Goal: Task Accomplishment & Management: Use online tool/utility

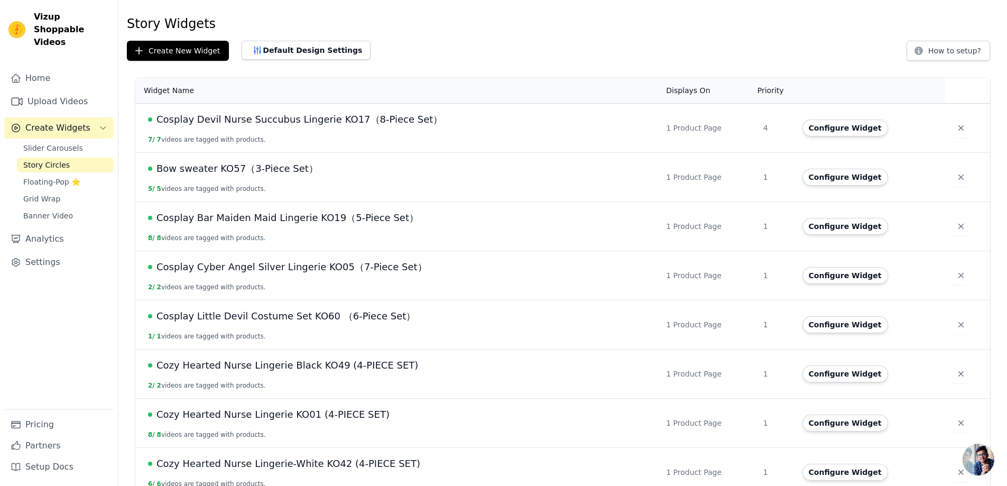
scroll to position [53, 0]
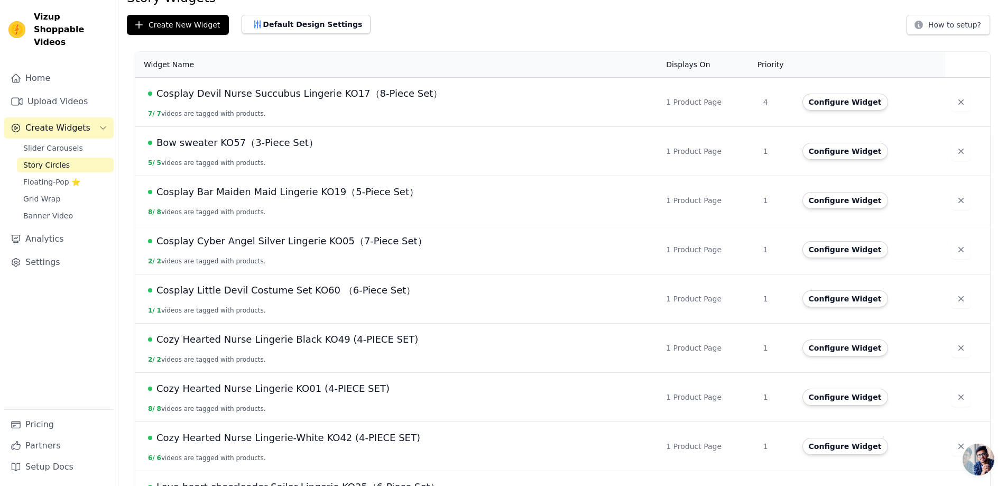
click at [66, 160] on span "Story Circles" at bounding box center [46, 165] width 47 height 11
click at [243, 146] on span "Bow sweater KO57（3-Piece Set）" at bounding box center [237, 142] width 162 height 15
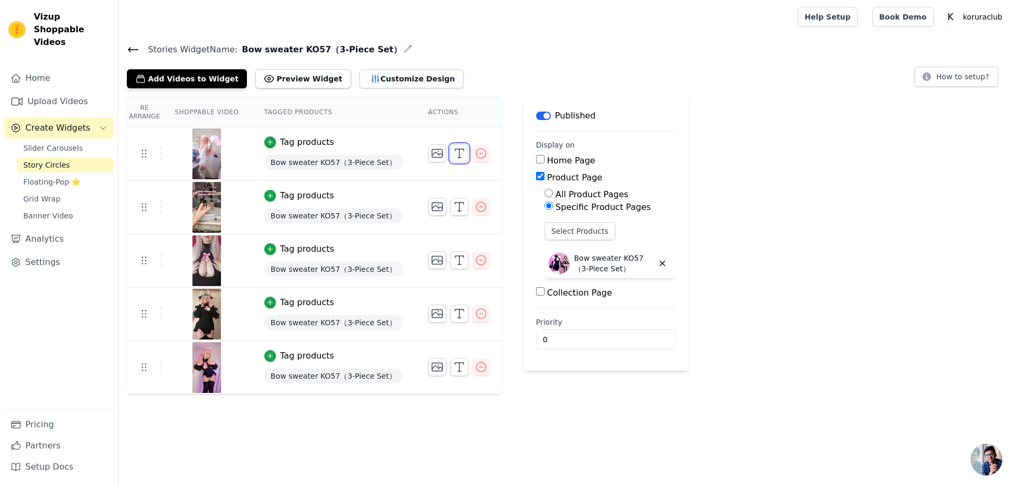
click at [453, 155] on icon "button" at bounding box center [459, 153] width 13 height 13
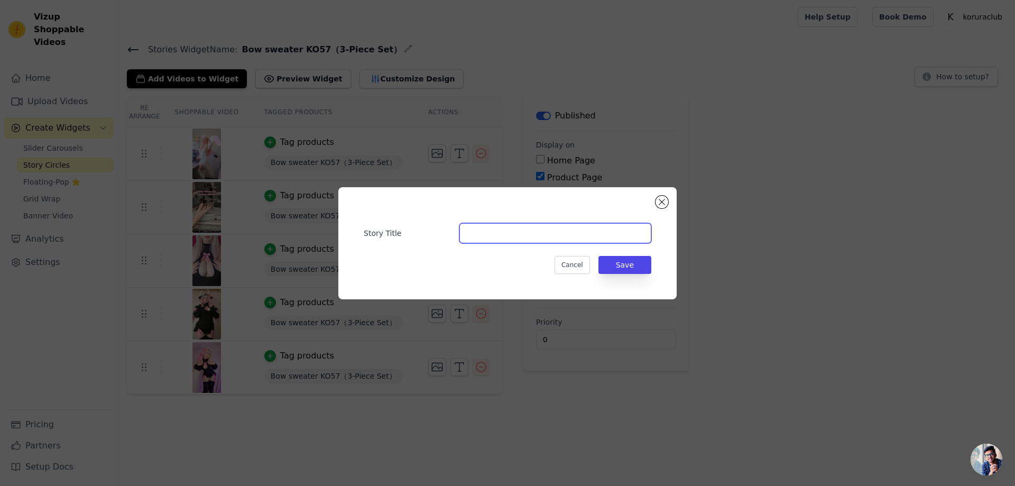
click at [491, 229] on input "Story Title" at bounding box center [555, 233] width 192 height 20
click at [542, 231] on input "Story Title" at bounding box center [555, 233] width 192 height 20
click at [660, 197] on button "Close modal" at bounding box center [661, 202] width 13 height 13
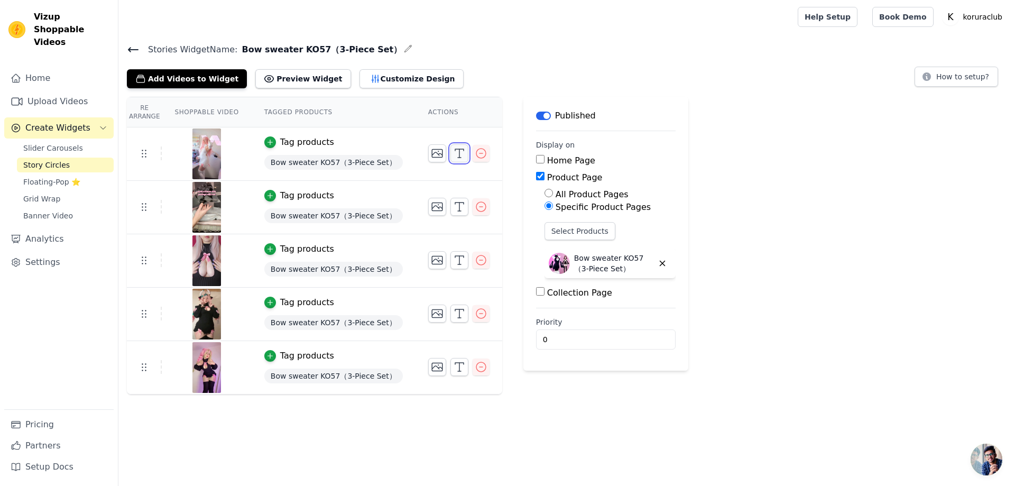
click at [453, 157] on icon "button" at bounding box center [459, 153] width 13 height 13
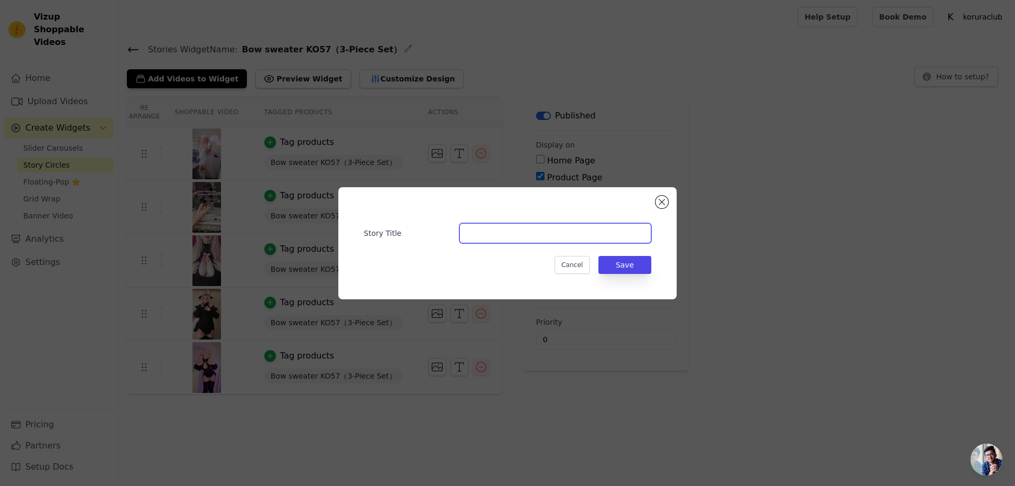
click at [497, 229] on input "Story Title" at bounding box center [555, 233] width 192 height 20
click at [578, 237] on input "join discord:" at bounding box center [555, 233] width 192 height 20
paste input "https://discord.com/invite/XyTw8GdHPN"
type input "join discord:https://discord.com/invite/XyTw8GdHPN"
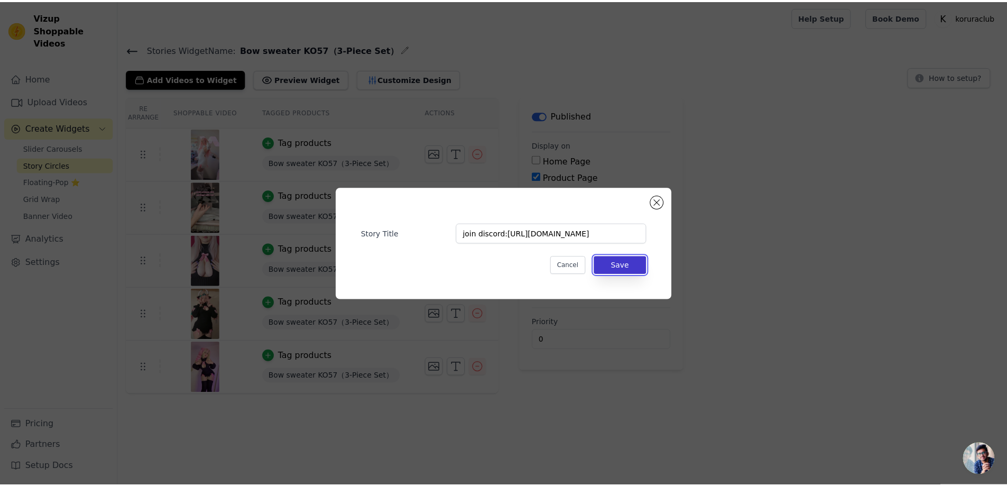
scroll to position [0, 0]
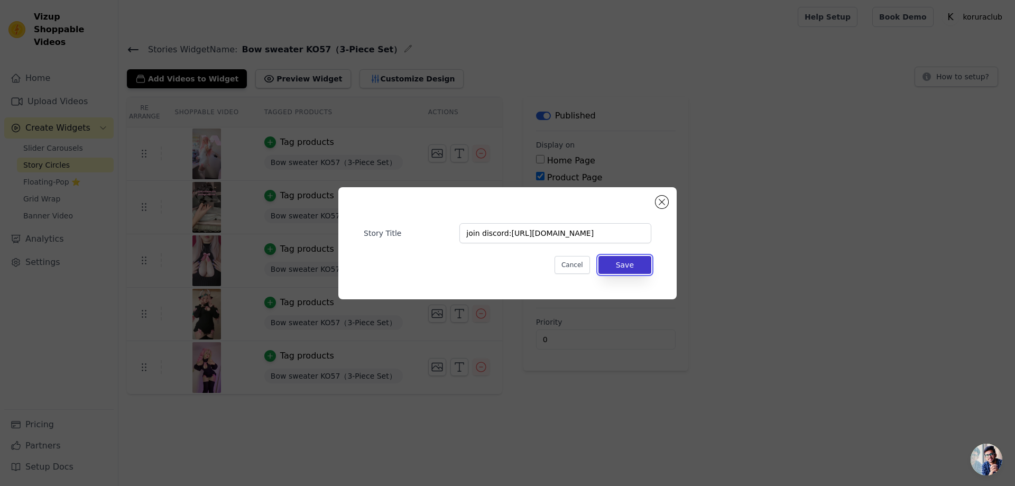
click at [629, 263] on button "Save" at bounding box center [624, 265] width 53 height 18
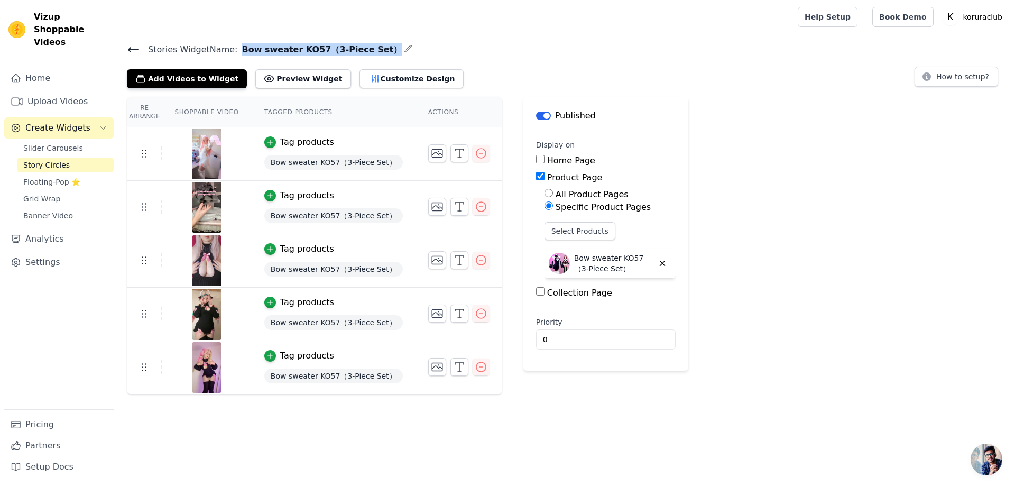
drag, startPoint x: 383, startPoint y: 48, endPoint x: 241, endPoint y: 47, distance: 141.6
click at [241, 47] on span "Bow sweater KO57（3-Piece Set）" at bounding box center [319, 49] width 164 height 13
copy span "Bow sweater KO57（3-Piece Set）"
click at [804, 181] on div "Re Arrange Shoppable Video Tagged Products Actions Tag products Bow sweater KO5…" at bounding box center [566, 246] width 896 height 298
click at [431, 148] on icon "button" at bounding box center [437, 153] width 13 height 13
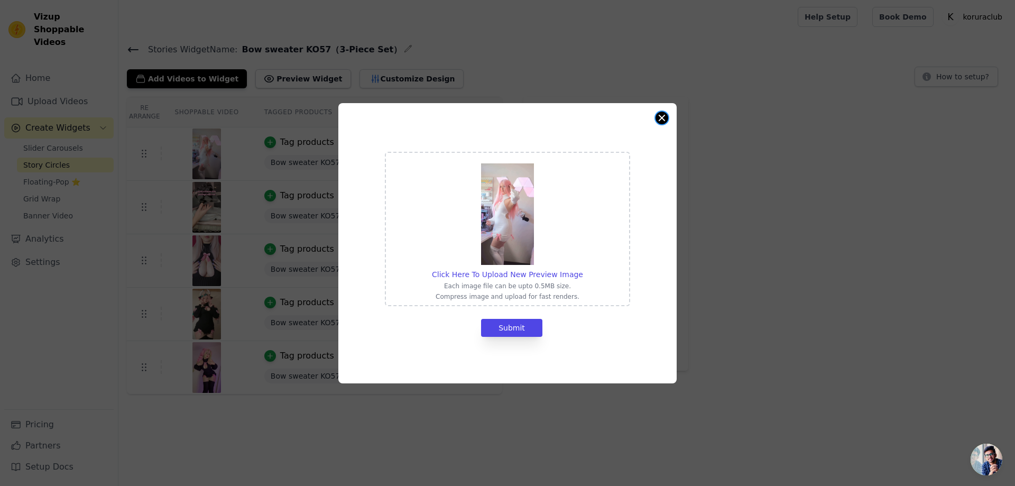
click at [667, 119] on button "Close modal" at bounding box center [661, 118] width 13 height 13
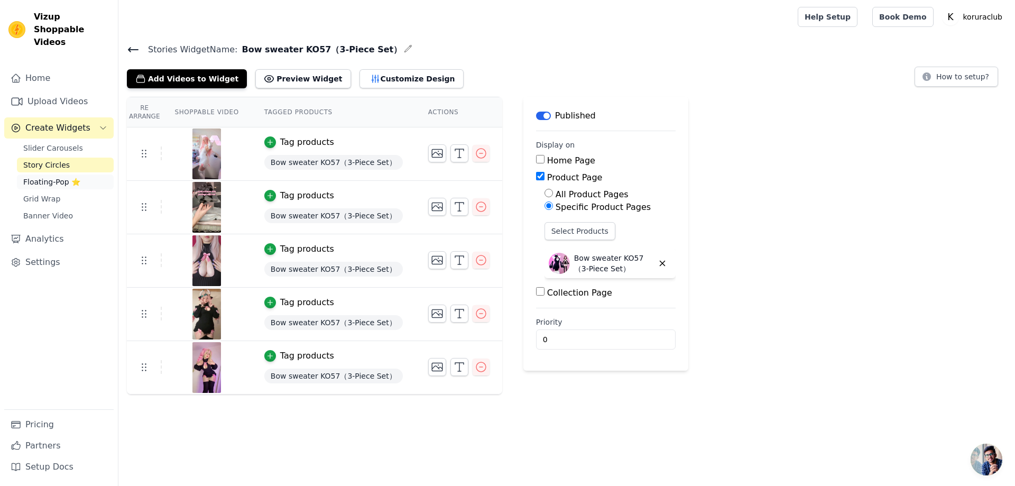
click at [45, 176] on span "Floating-Pop ⭐" at bounding box center [51, 181] width 57 height 11
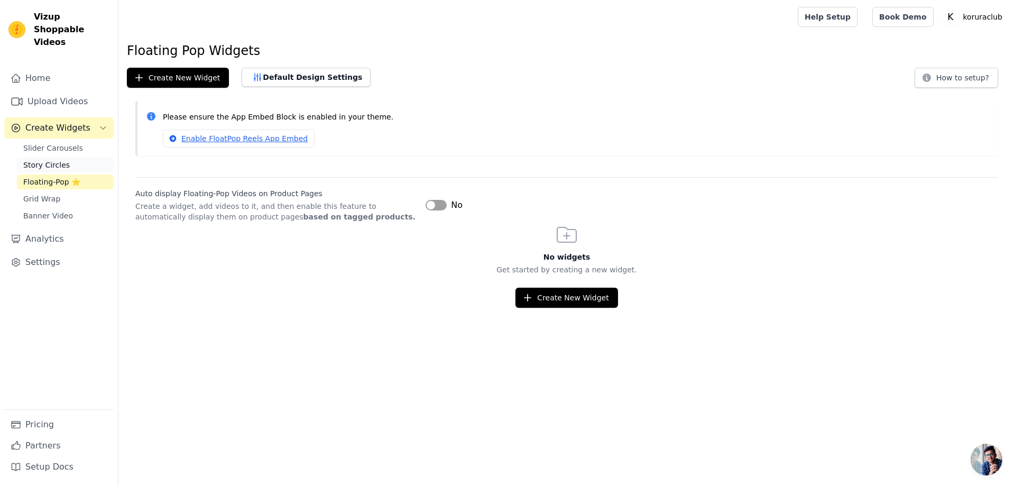
click at [55, 160] on span "Story Circles" at bounding box center [46, 165] width 47 height 11
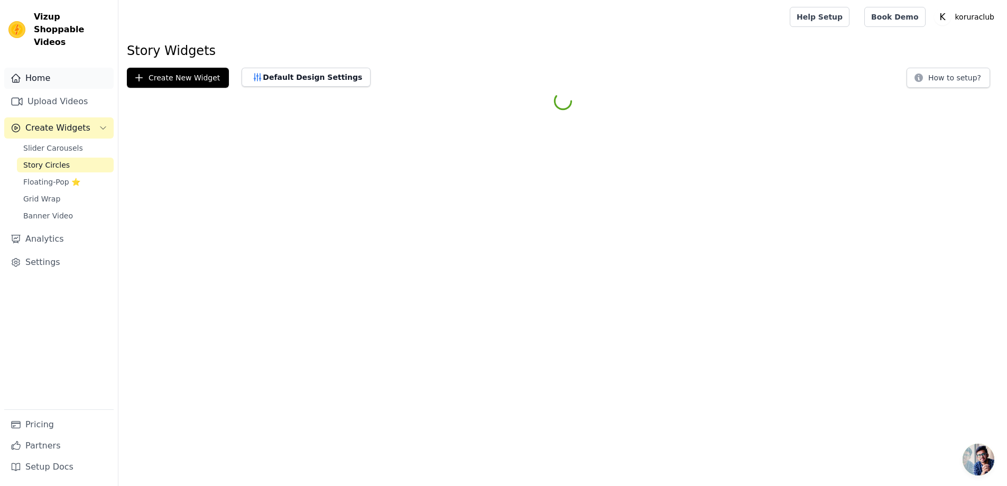
click at [46, 68] on link "Home" at bounding box center [58, 78] width 109 height 21
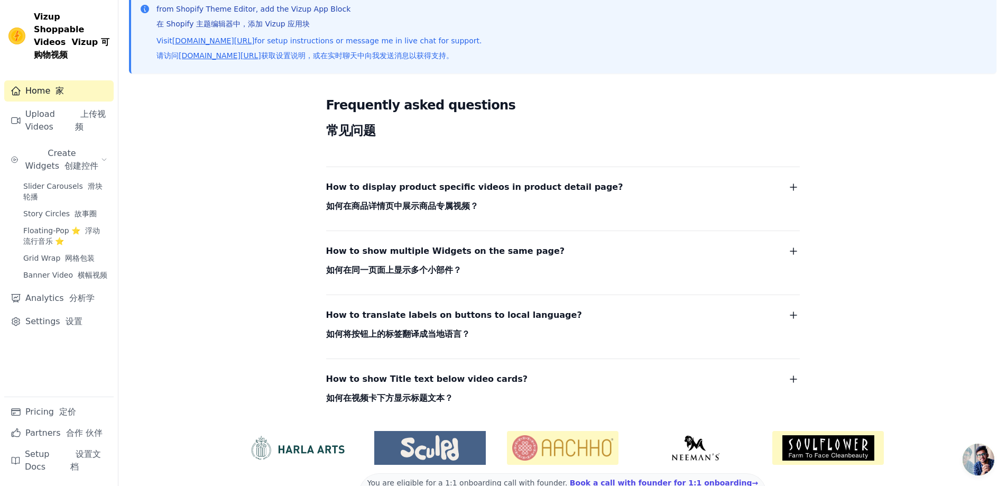
scroll to position [331, 0]
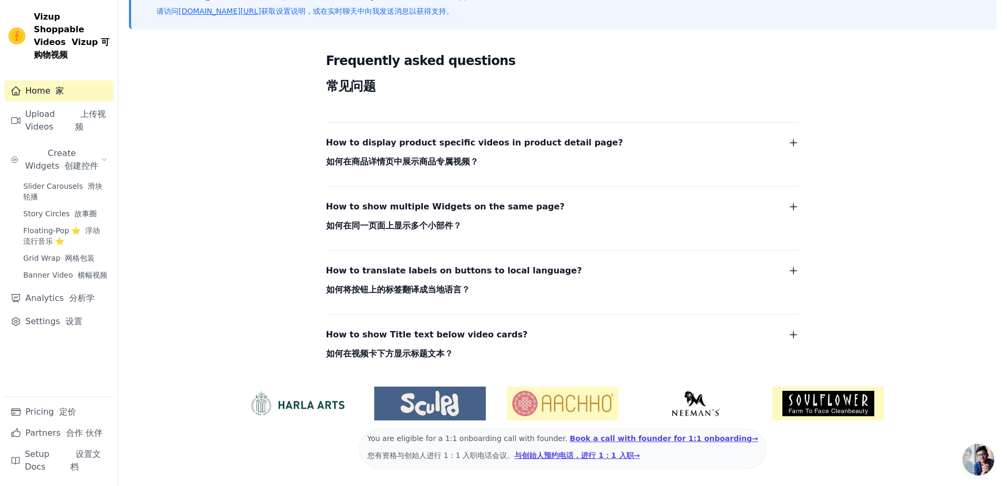
click at [575, 340] on button "How to show Title text below video cards? 如何在视频卡下方显示标题文本？" at bounding box center [562, 346] width 473 height 38
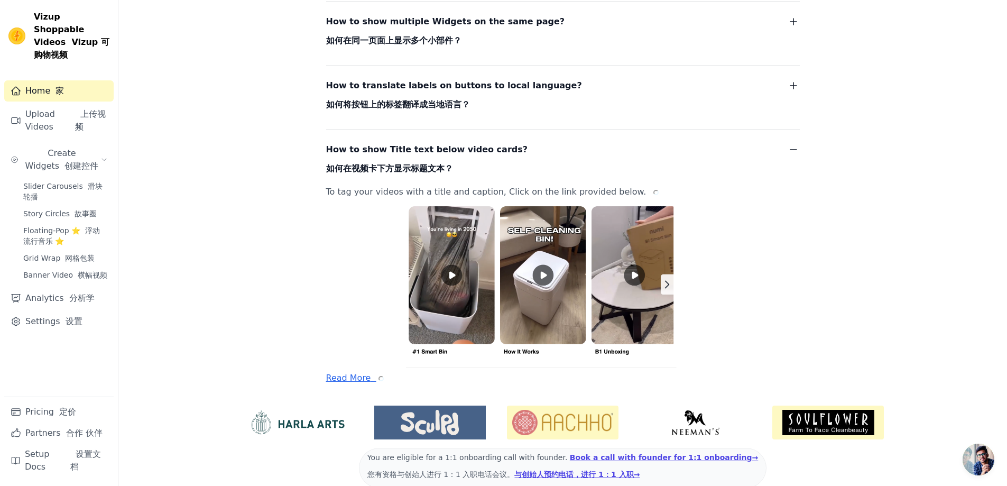
scroll to position [535, 0]
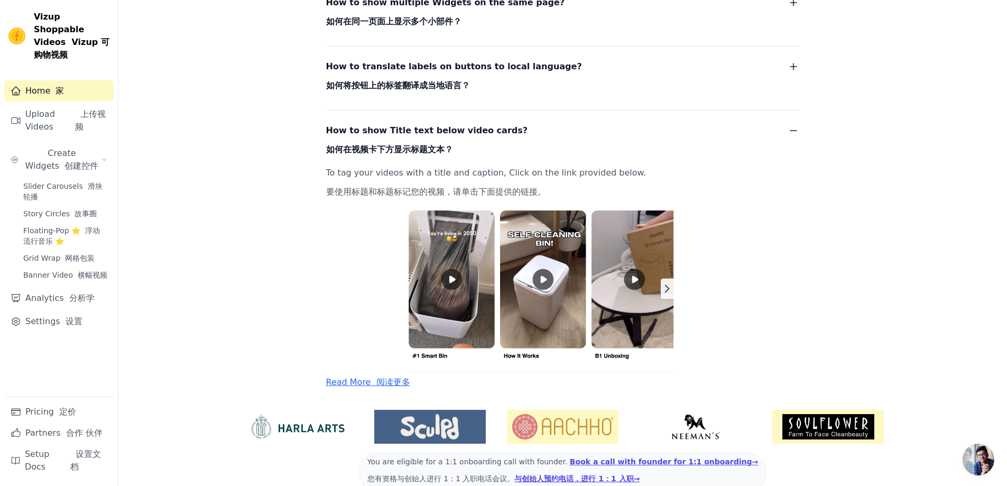
click at [671, 294] on img at bounding box center [550, 287] width 448 height 168
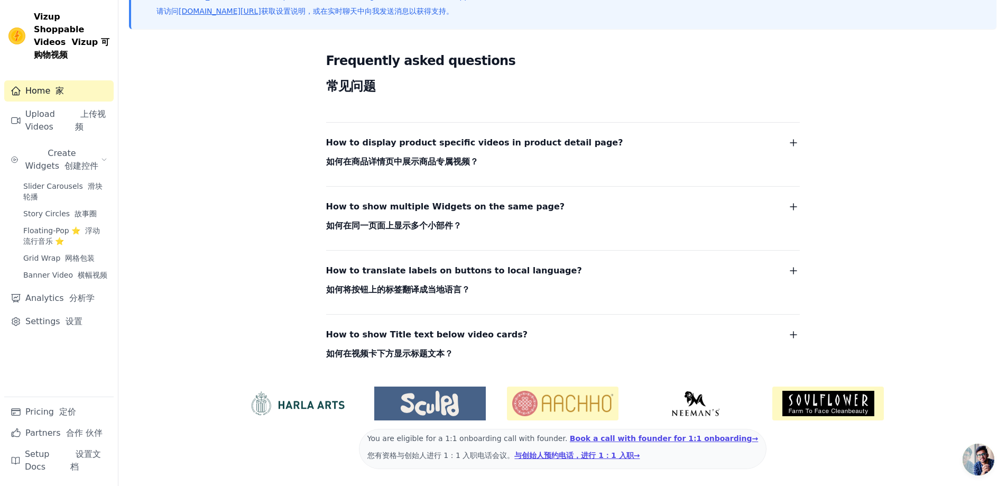
scroll to position [331, 0]
click at [501, 339] on span "How to show Title text below video cards? 如何在视频卡下方显示标题文本？" at bounding box center [427, 346] width 202 height 38
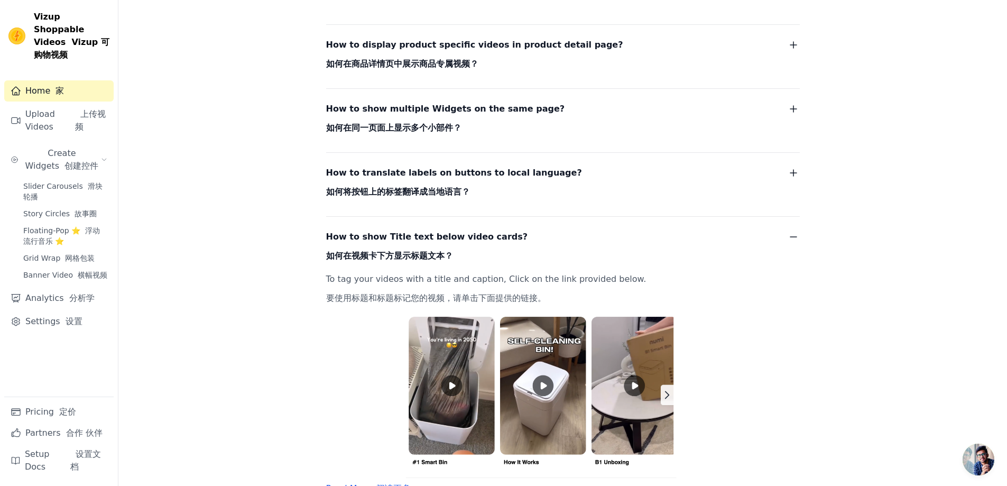
scroll to position [490, 0]
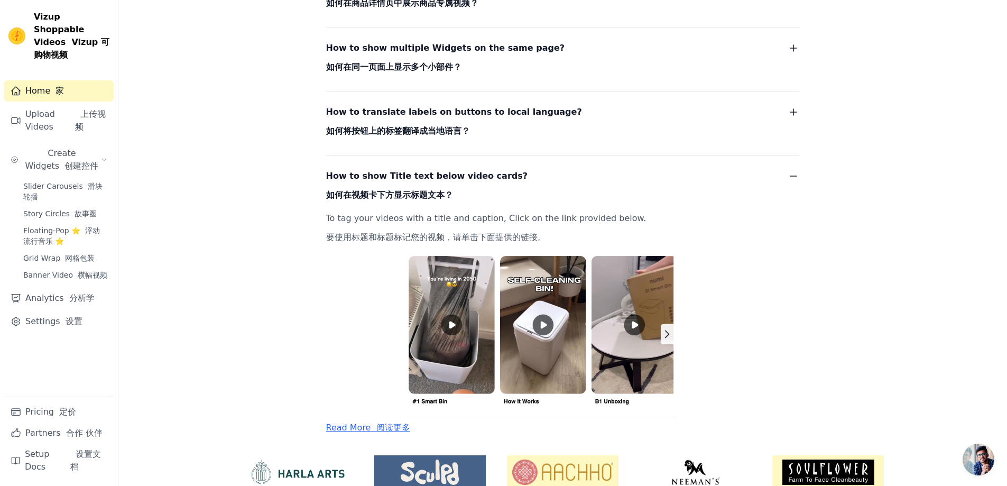
click at [463, 326] on img at bounding box center [550, 333] width 448 height 168
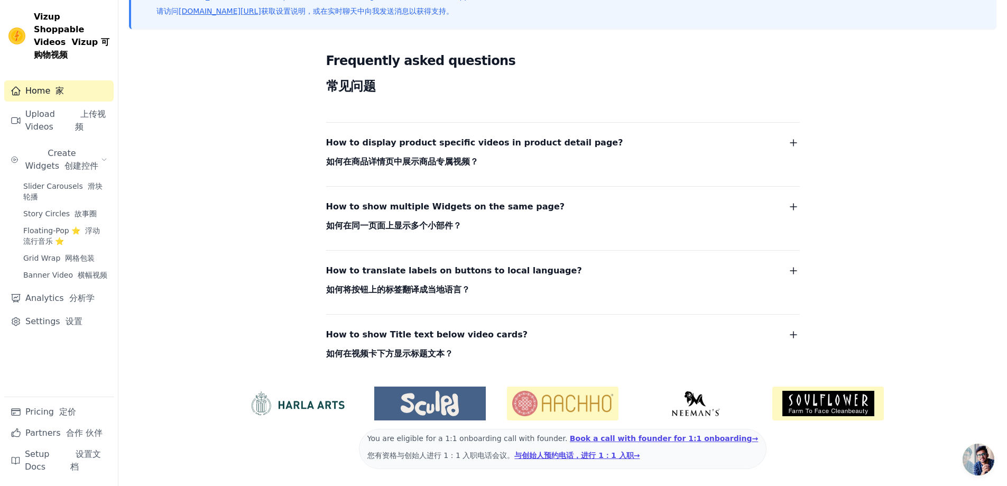
click at [481, 280] on span "How to translate labels on buttons to local language? 如何将按钮上的标签翻译成当地语言？" at bounding box center [454, 282] width 256 height 38
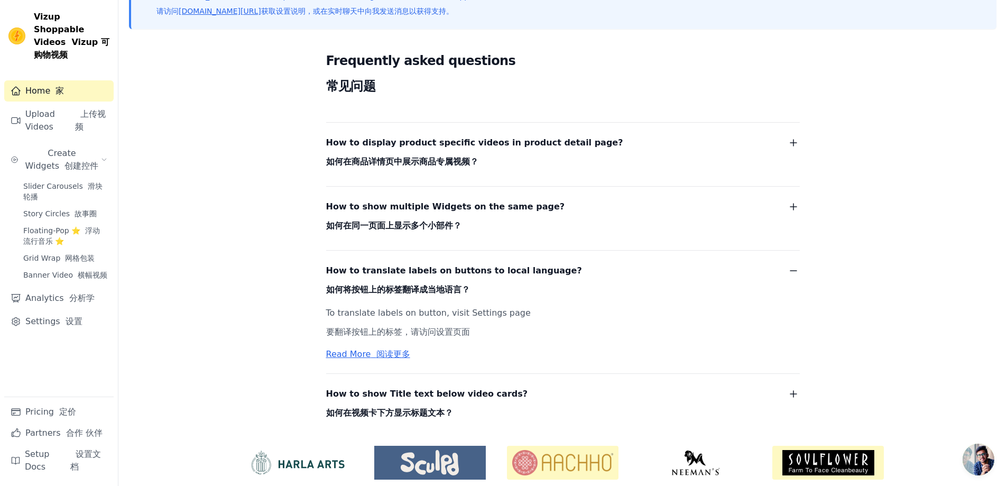
click at [506, 240] on dl "How to display product specific videos in product detail page? 如何在商品详情页中展示商品专属视…" at bounding box center [562, 273] width 473 height 302
click at [528, 213] on span "How to show multiple Widgets on the same page? 如何在同一页面上显示多个小部件？" at bounding box center [445, 218] width 239 height 38
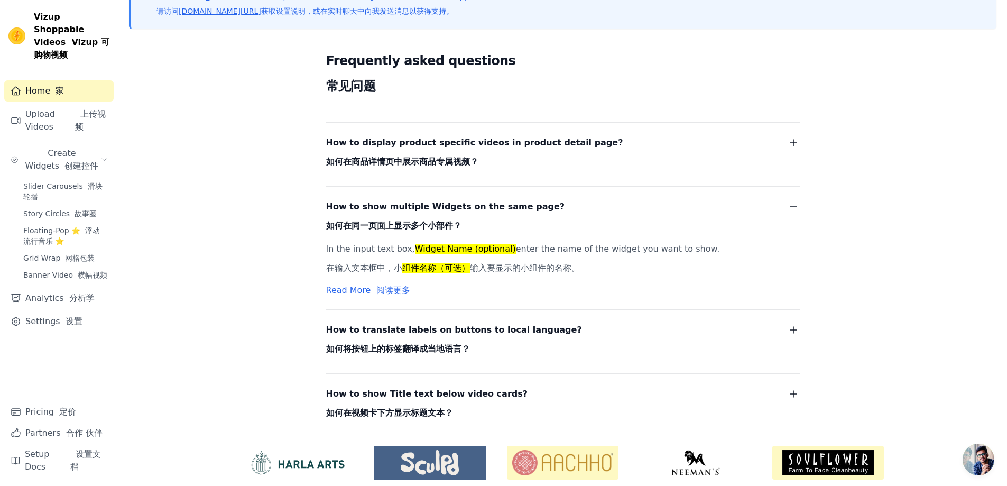
click at [377, 292] on font "阅读更多" at bounding box center [393, 290] width 34 height 10
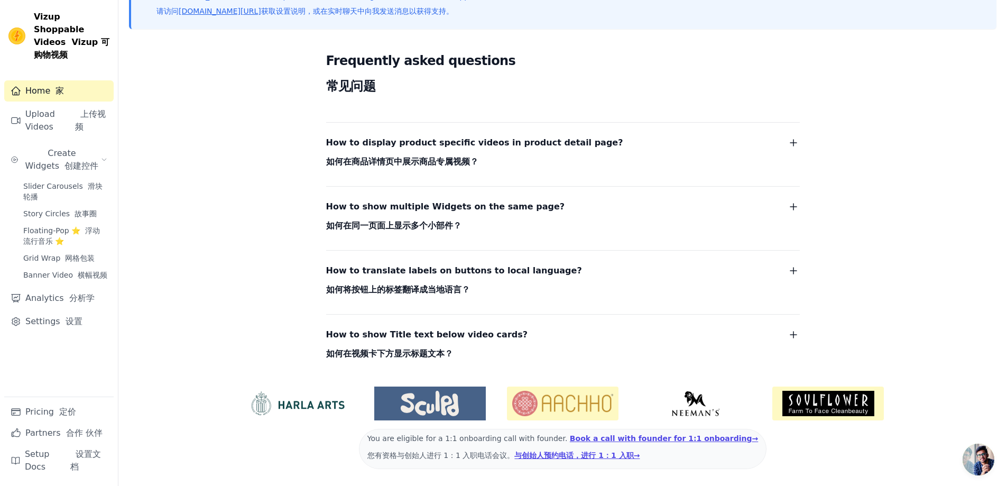
scroll to position [107, 0]
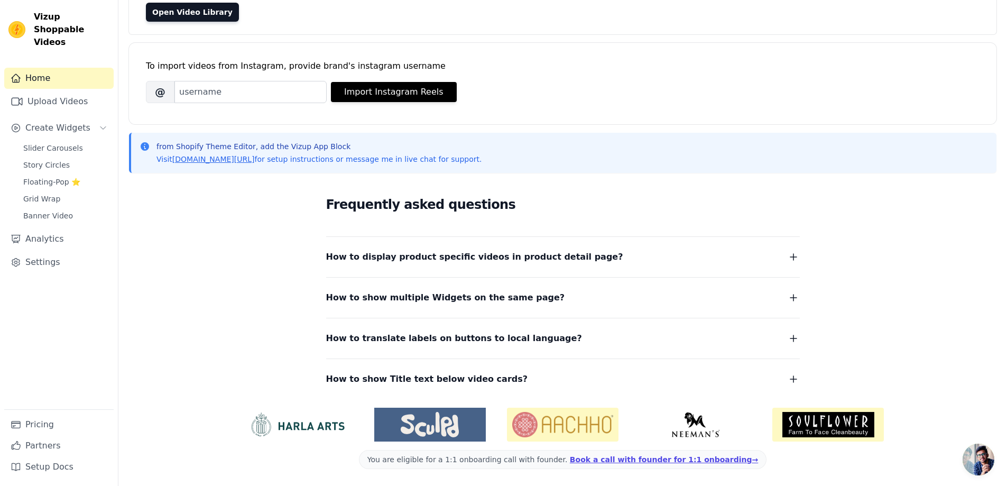
click at [44, 143] on div "Slider Carousels Story Circles Floating-Pop ⭐ Grid Wrap Banner Video" at bounding box center [65, 182] width 97 height 82
click at [46, 157] on link "Story Circles" at bounding box center [65, 164] width 97 height 15
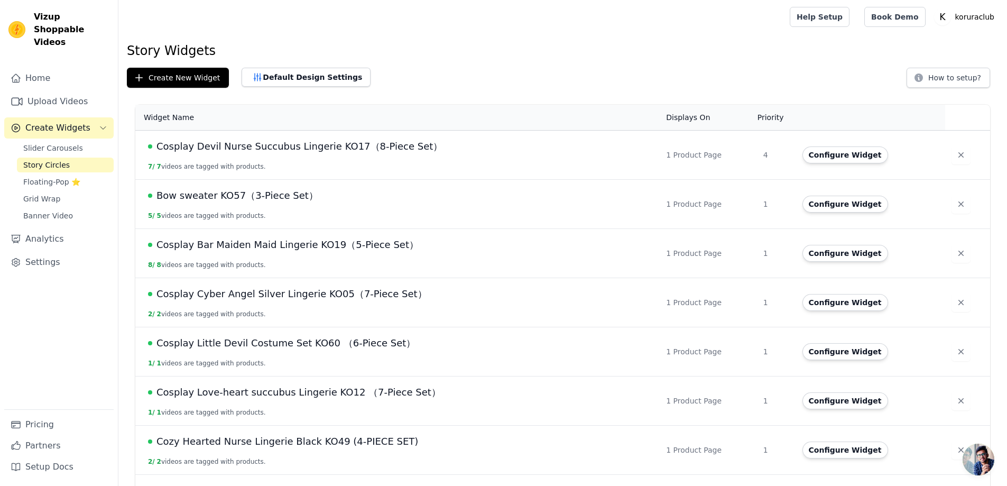
click at [222, 148] on span "Cosplay Devil Nurse Succubus Lingerie KO17（8-Piece Set）" at bounding box center [299, 146] width 286 height 15
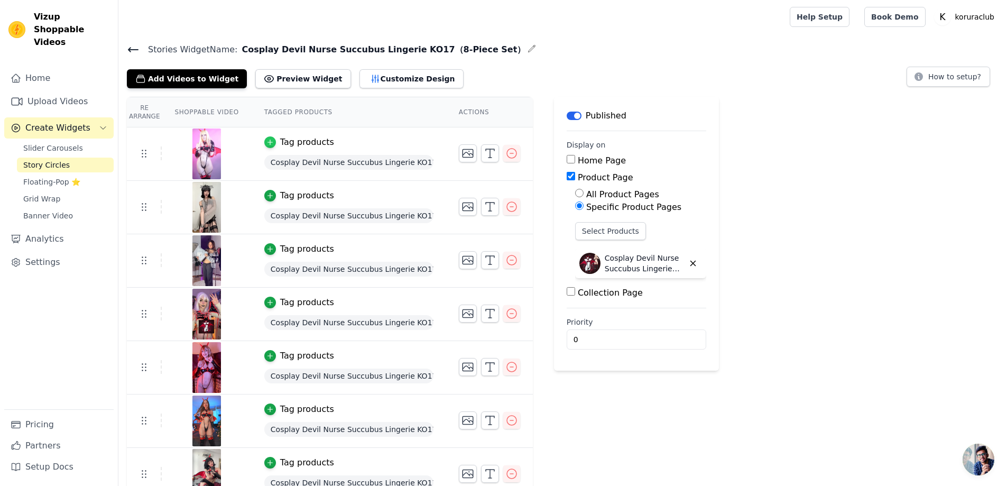
click at [270, 140] on icon "button" at bounding box center [269, 141] width 7 height 7
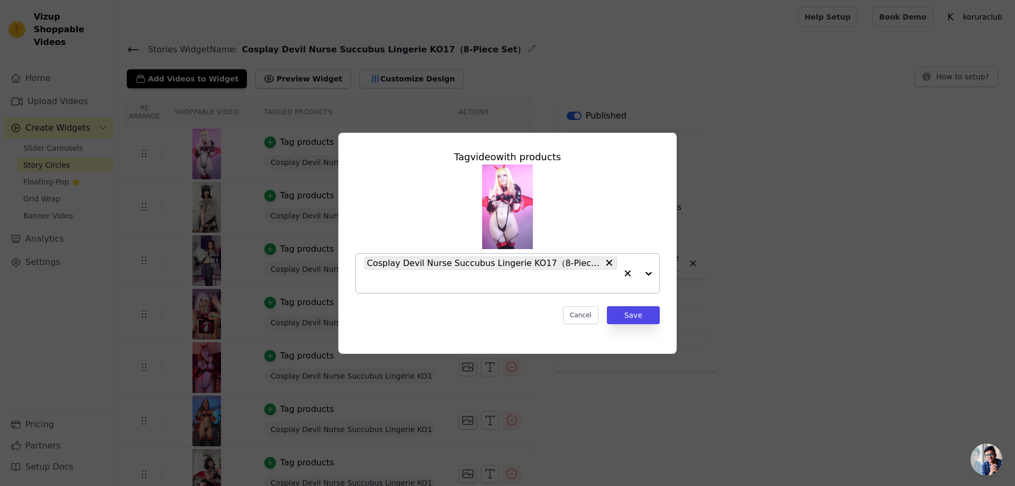
click at [644, 273] on div at bounding box center [638, 273] width 42 height 39
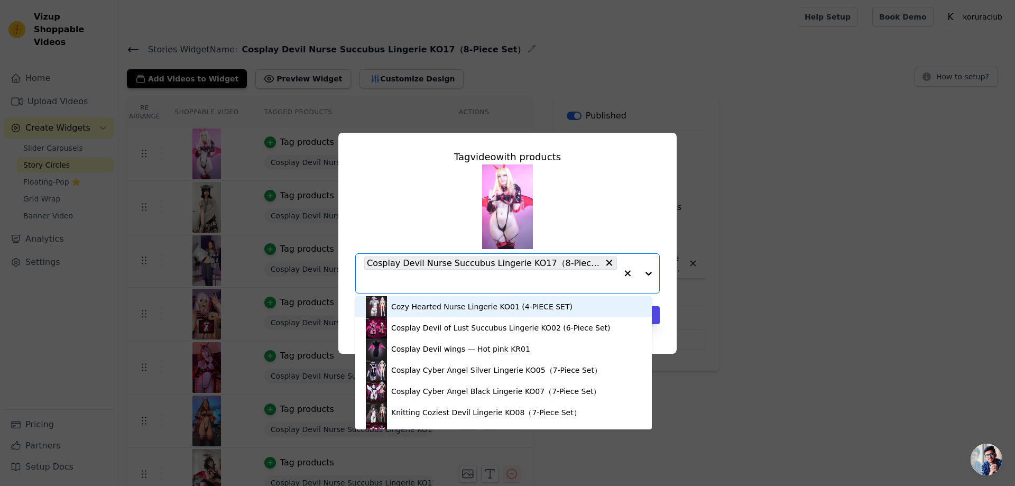
click at [644, 273] on div at bounding box center [638, 273] width 42 height 39
click at [417, 281] on input "text" at bounding box center [490, 281] width 253 height 13
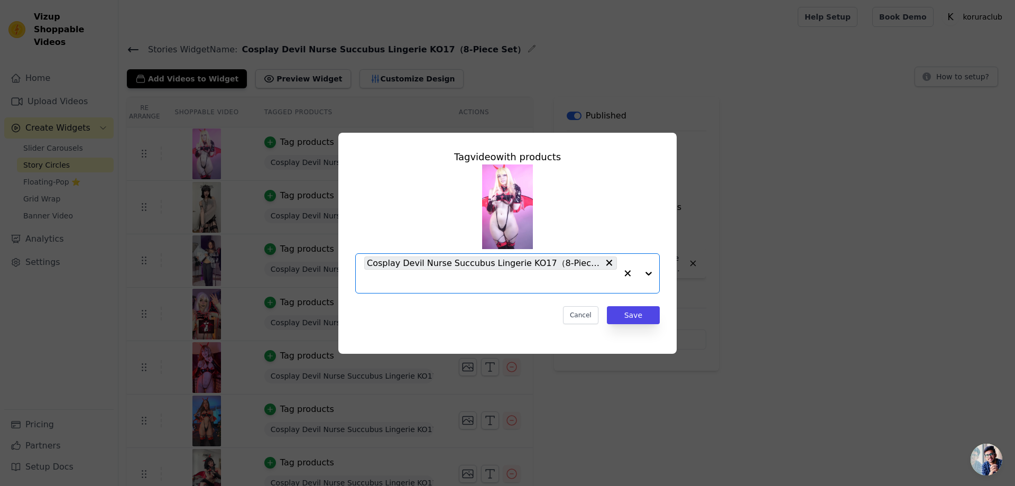
click at [417, 279] on input "text" at bounding box center [490, 281] width 253 height 13
click at [406, 278] on input "text" at bounding box center [490, 281] width 253 height 13
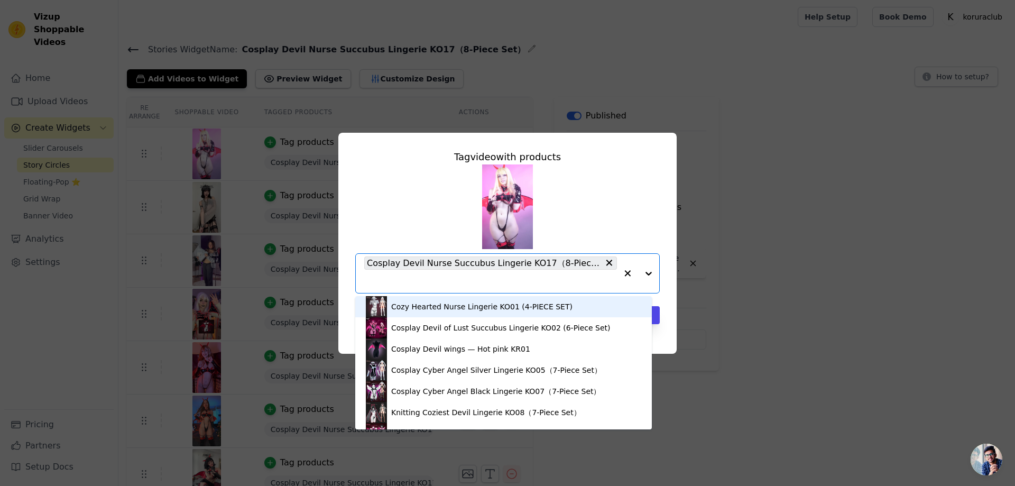
paste input "https://discord.com/invite/XyTw8GdHPN"
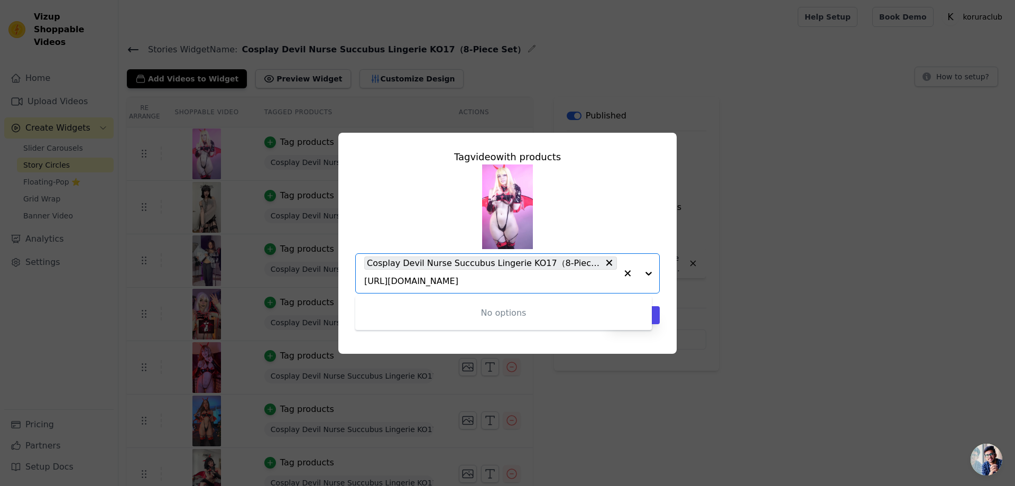
type input "https://discord.com/invite/XyTw8GdHPN"
click at [357, 277] on div "No options Option Cosplay Devil Nurse Succubus Lingerie KO17（8-Piece Set）, sele…" at bounding box center [507, 273] width 304 height 40
paste input "https://discord.com/invite/XyTw8GdHPN"
type input "join discord:https://discord.com/invite/XyTw8GdHPN"
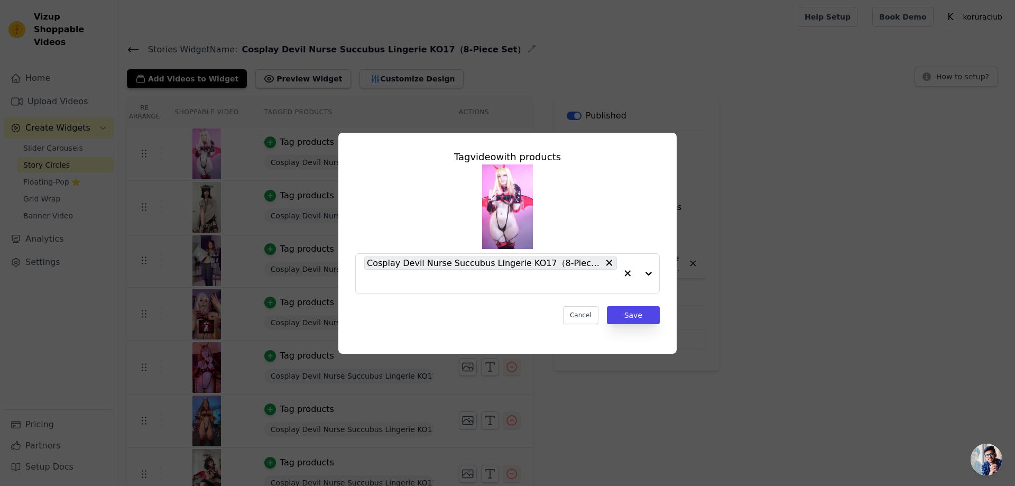
click at [636, 345] on div "Tag video with products Cosplay Devil Nurse Succubus Lingerie KO17（8-Piece Set）…" at bounding box center [507, 243] width 338 height 221
click at [454, 280] on input "text" at bounding box center [490, 281] width 253 height 13
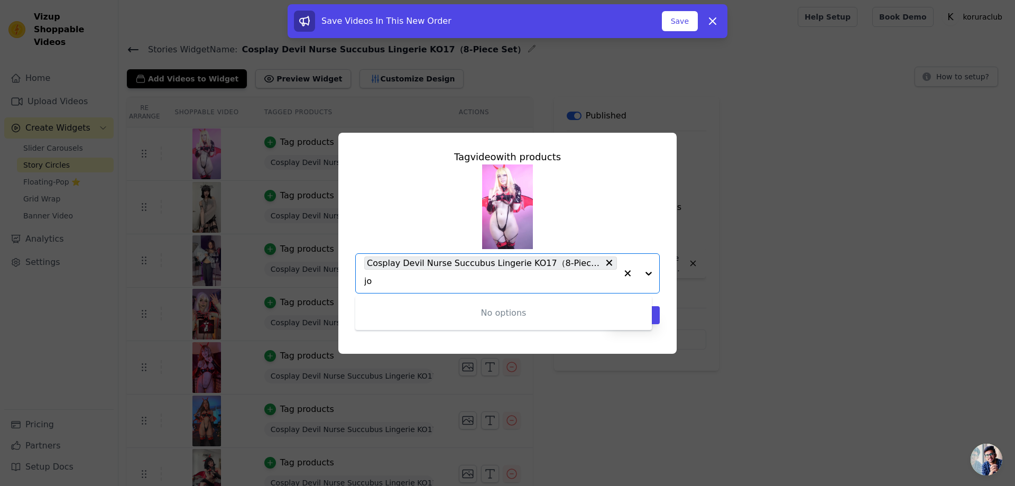
type input "j"
click at [625, 219] on div "Cosplay Devil Nurse Succubus Lingerie KO17（8-Piece Set）" at bounding box center [507, 228] width 304 height 129
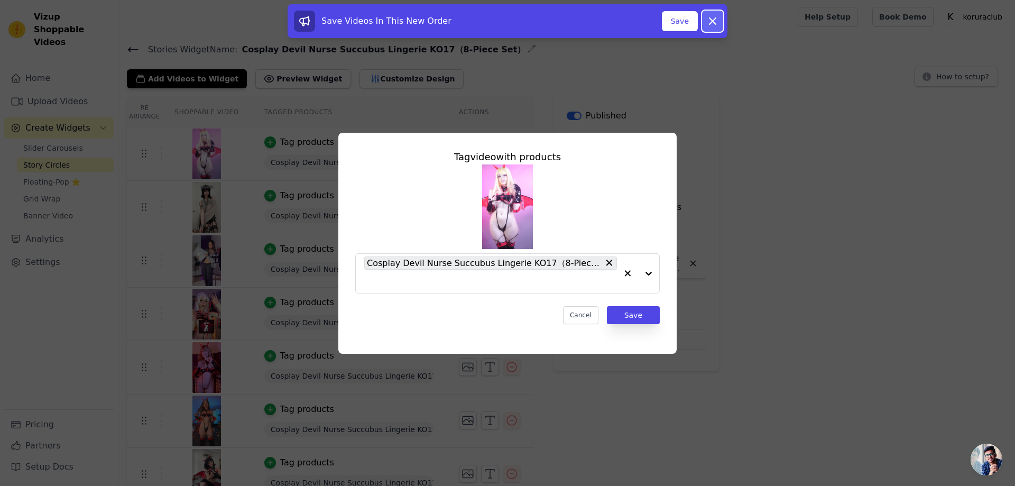
click at [711, 19] on icon at bounding box center [712, 21] width 6 height 6
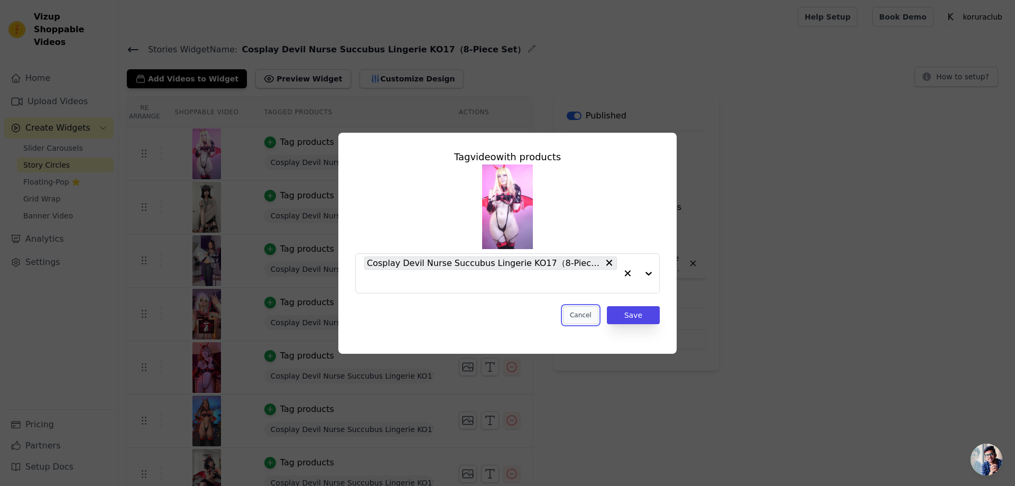
click at [587, 315] on button "Cancel" at bounding box center [580, 315] width 35 height 18
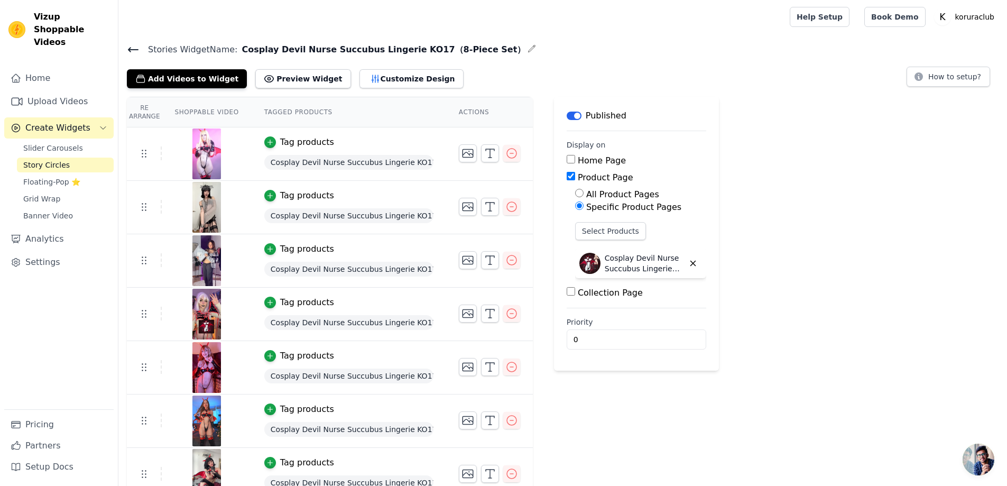
click at [308, 160] on span "Cosplay Devil Nurse Succubus Lingerie KO17（8-Piece Set）" at bounding box center [348, 162] width 169 height 15
click at [202, 143] on img at bounding box center [207, 153] width 30 height 51
drag, startPoint x: 310, startPoint y: 159, endPoint x: 240, endPoint y: 147, distance: 70.7
click at [310, 160] on span "Cosplay Devil Nurse Succubus Lingerie KO17（8-Piece Set）" at bounding box center [348, 162] width 169 height 15
click at [268, 141] on icon "button" at bounding box center [269, 141] width 7 height 7
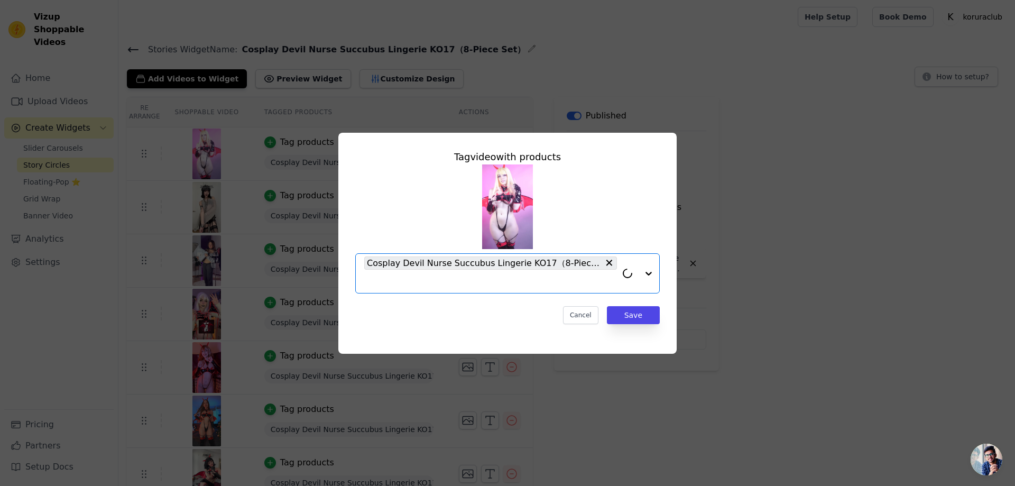
click at [393, 275] on input "text" at bounding box center [490, 281] width 253 height 13
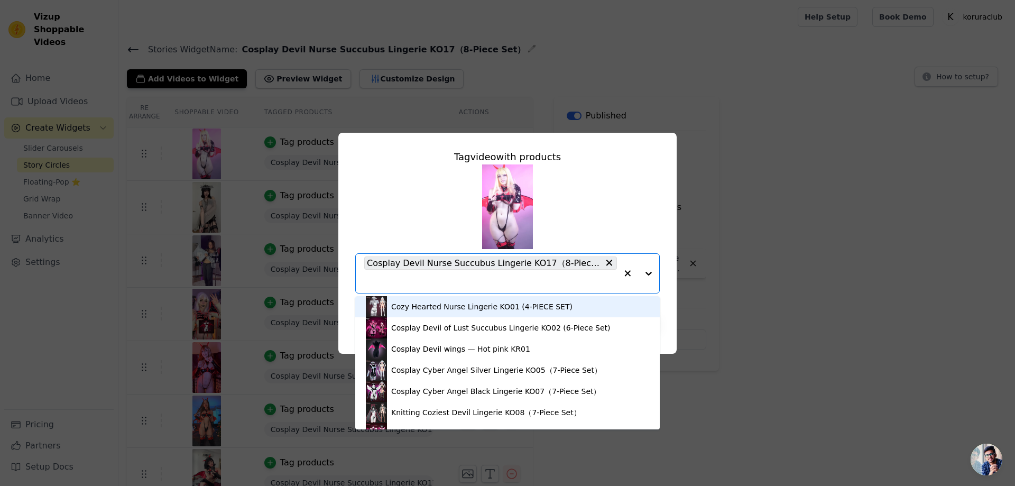
type input "d"
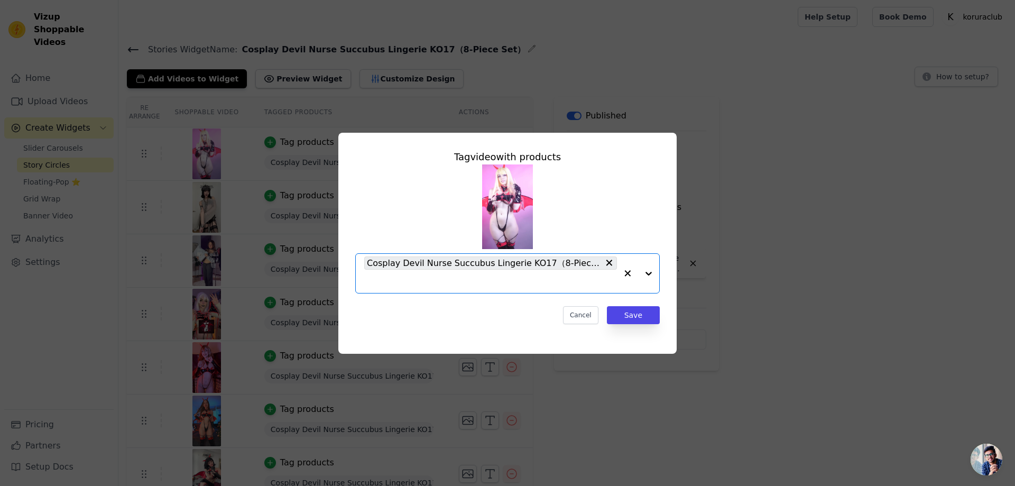
click at [404, 286] on input "text" at bounding box center [490, 281] width 253 height 13
click at [421, 282] on input "text" at bounding box center [490, 281] width 253 height 13
type input "discord"
click at [857, 254] on div "Tag video with products Cosplay Devil Nurse Succubus Lingerie KO17（8-Piece Set）…" at bounding box center [507, 243] width 981 height 255
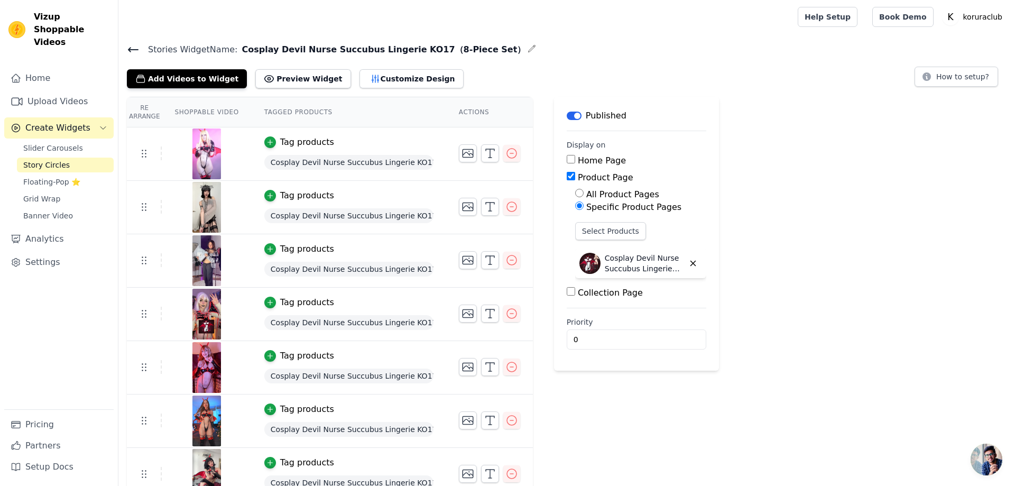
click at [133, 50] on icon at bounding box center [133, 49] width 13 height 13
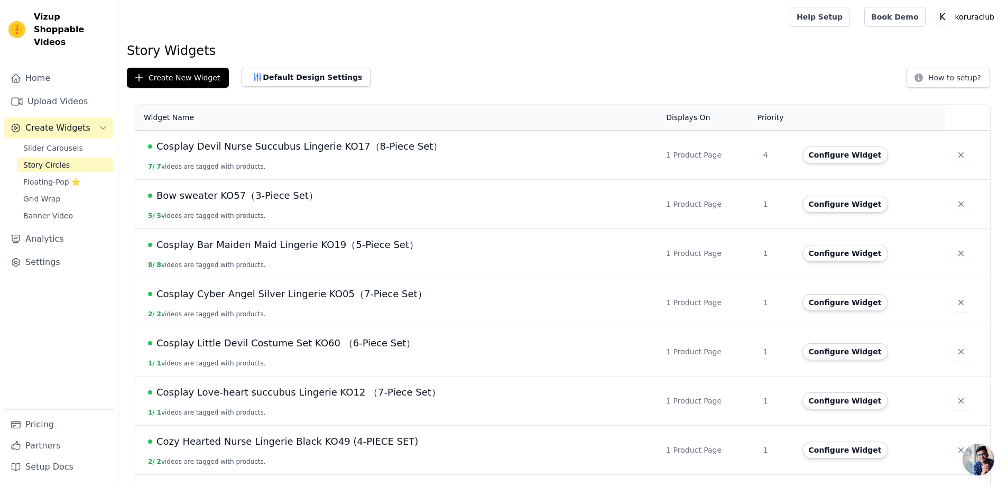
click at [210, 194] on span "Bow sweater KO57（3-Piece Set）" at bounding box center [237, 195] width 162 height 15
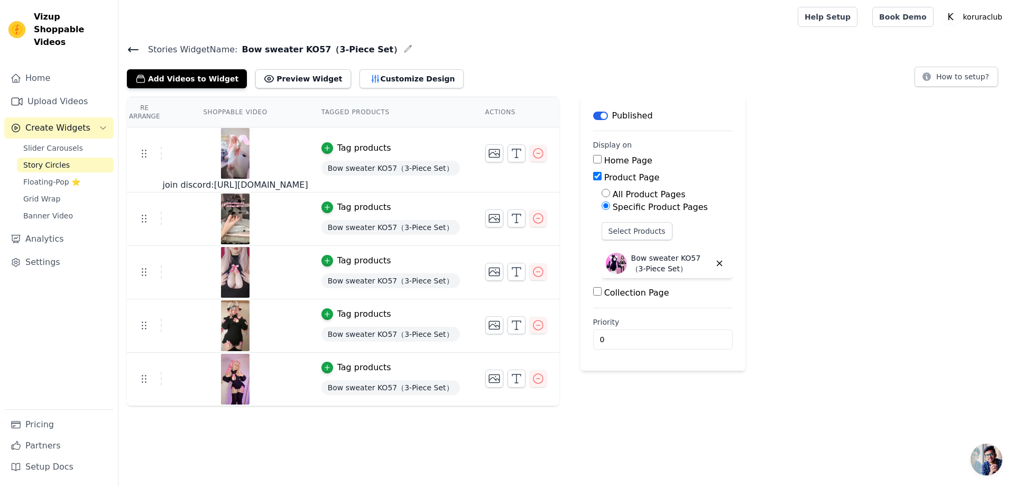
click at [426, 140] on td "Tag products Bow sweater KO57（3-Piece Set）" at bounding box center [391, 159] width 164 height 65
click at [523, 151] on icon "button" at bounding box center [516, 153] width 13 height 13
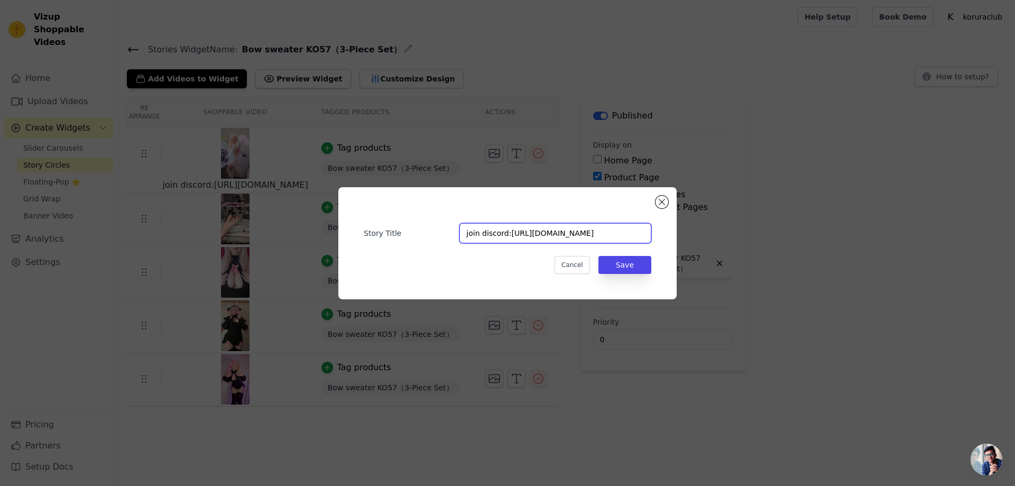
click at [604, 236] on input "join discord:https://discord.com/invite/XyTw8GdHPN" at bounding box center [555, 233] width 192 height 20
click at [575, 266] on button "Cancel" at bounding box center [571, 265] width 35 height 18
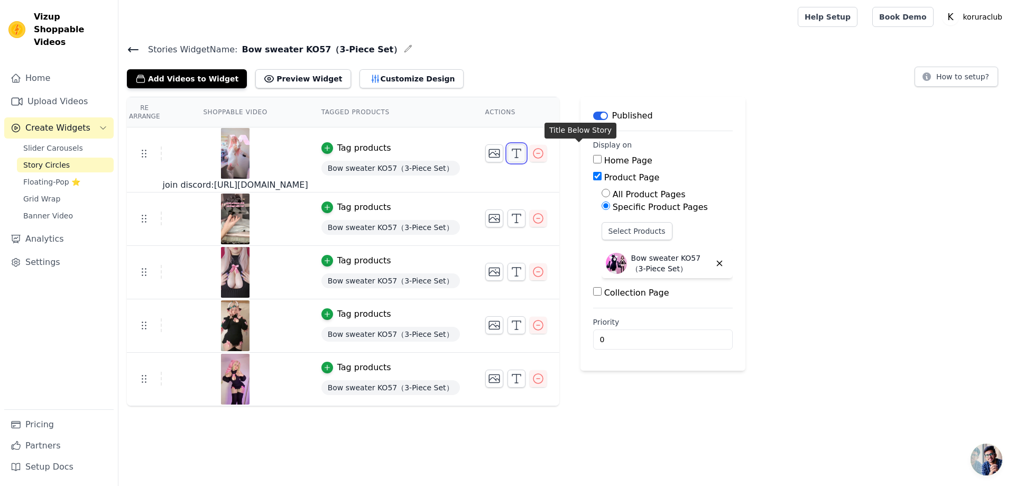
click at [525, 158] on button "button" at bounding box center [516, 153] width 18 height 18
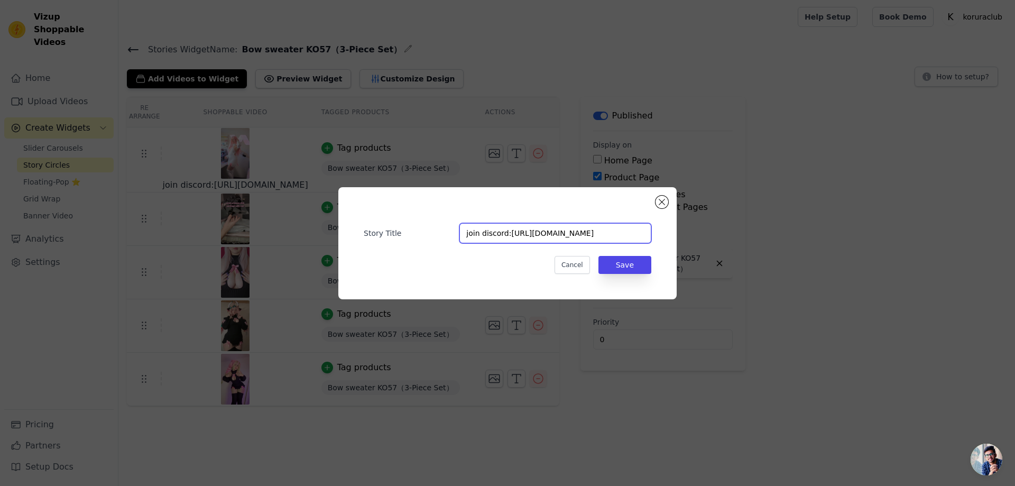
click at [602, 236] on input "join discord:https://discord.com/invite/XyTw8GdHPN" at bounding box center [555, 233] width 192 height 20
click at [632, 266] on button "Save" at bounding box center [624, 265] width 53 height 18
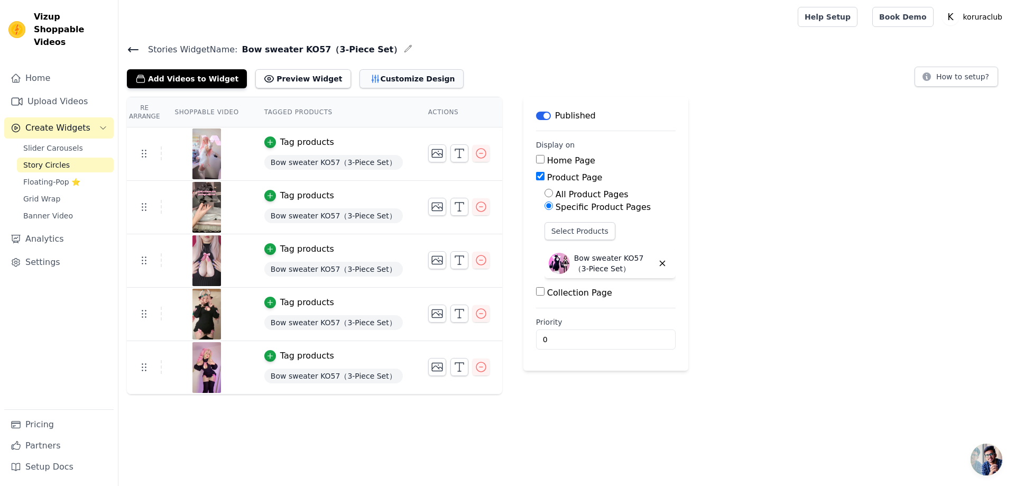
click at [394, 82] on button "Customize Design" at bounding box center [411, 78] width 104 height 19
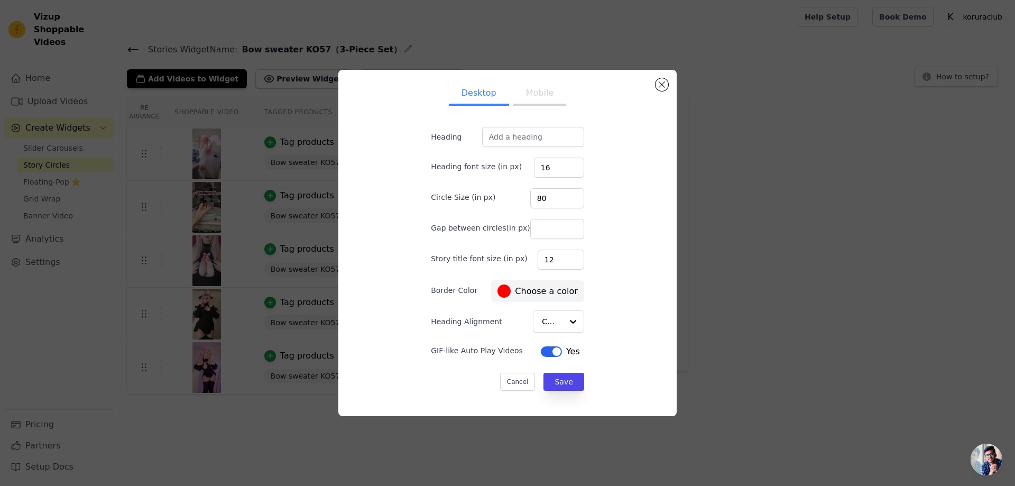
click at [540, 100] on button "Mobile" at bounding box center [539, 93] width 53 height 23
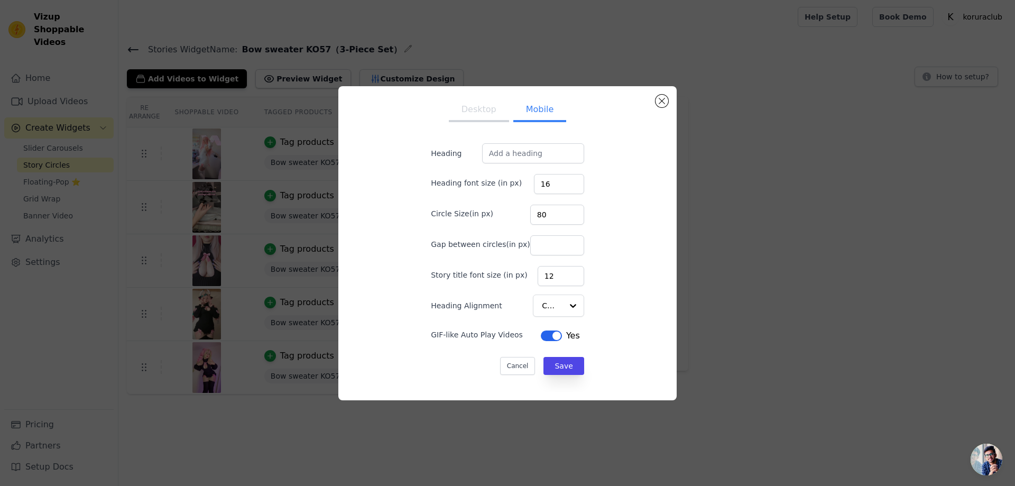
click at [482, 114] on button "Desktop" at bounding box center [479, 110] width 60 height 23
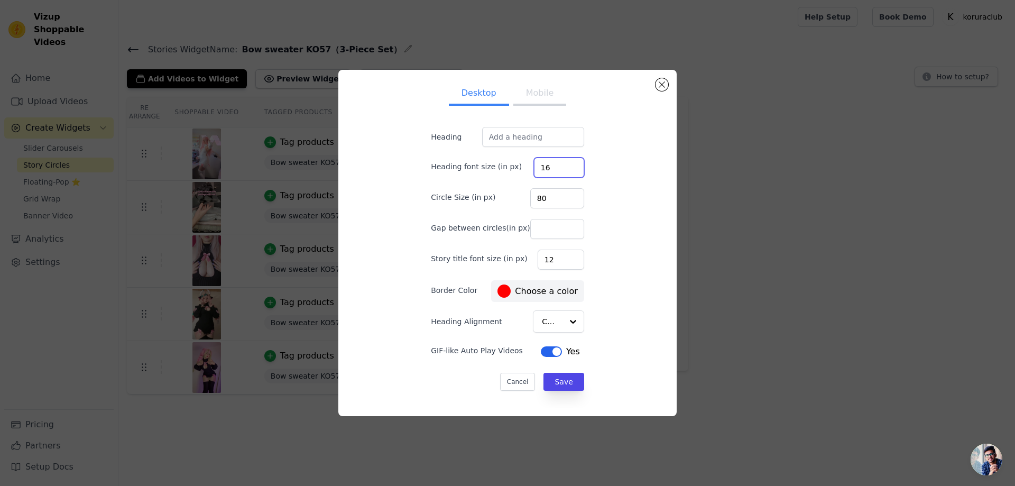
drag, startPoint x: 609, startPoint y: 233, endPoint x: 617, endPoint y: 166, distance: 67.1
click at [617, 166] on div "Desktop Mobile Heading Heading font size (in px) 16 Circle Size (in px) 80 Gap …" at bounding box center [507, 242] width 321 height 329
click at [549, 322] on input "Heading Alignment" at bounding box center [552, 321] width 20 height 21
click at [562, 321] on div at bounding box center [572, 321] width 21 height 21
click at [604, 312] on div "Desktop Mobile Heading Heading font size (in px) 16 Circle Size (in px) 80 Gap …" at bounding box center [507, 242] width 321 height 329
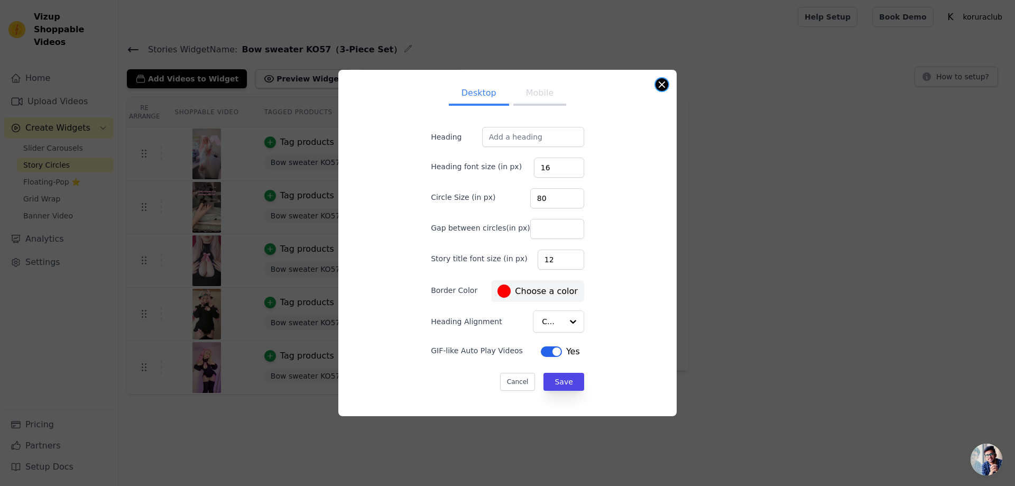
click at [666, 85] on button "Close modal" at bounding box center [661, 84] width 13 height 13
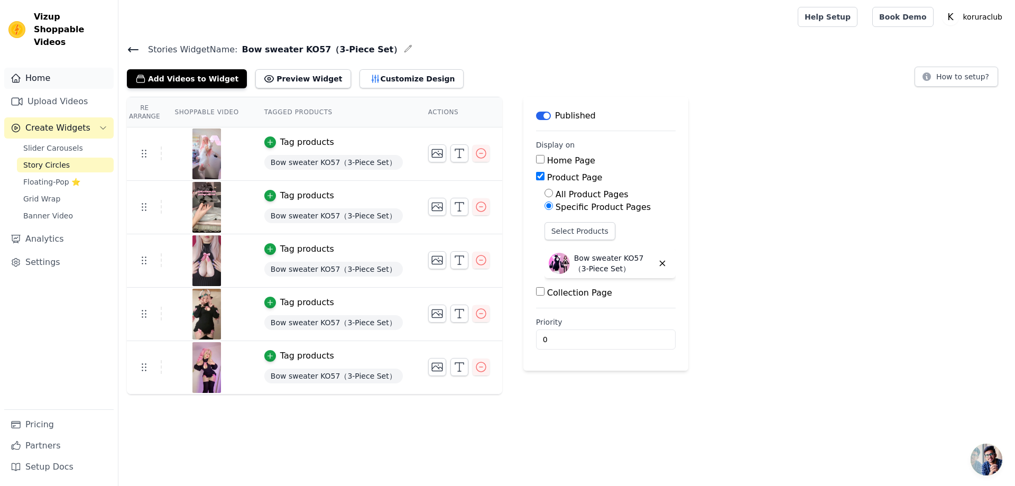
click at [33, 72] on link "Home" at bounding box center [58, 78] width 109 height 21
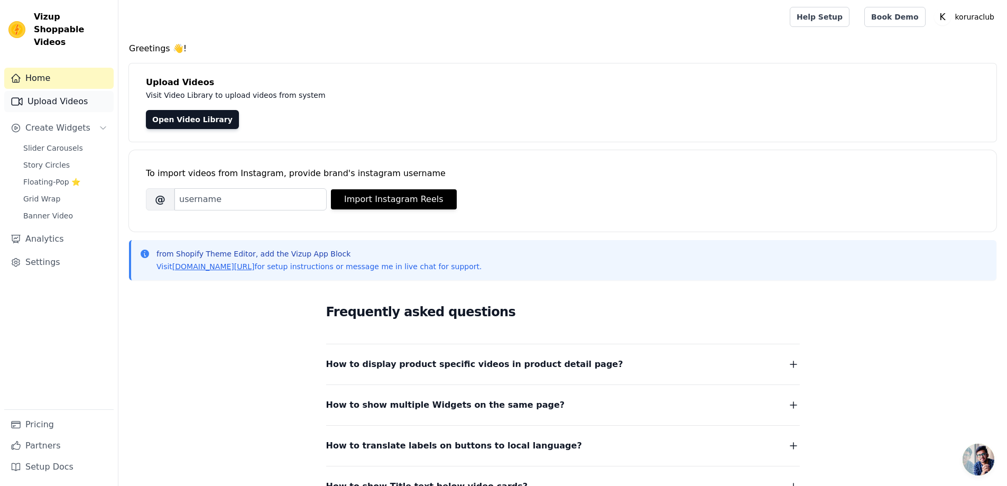
click at [43, 91] on link "Upload Videos" at bounding box center [58, 101] width 109 height 21
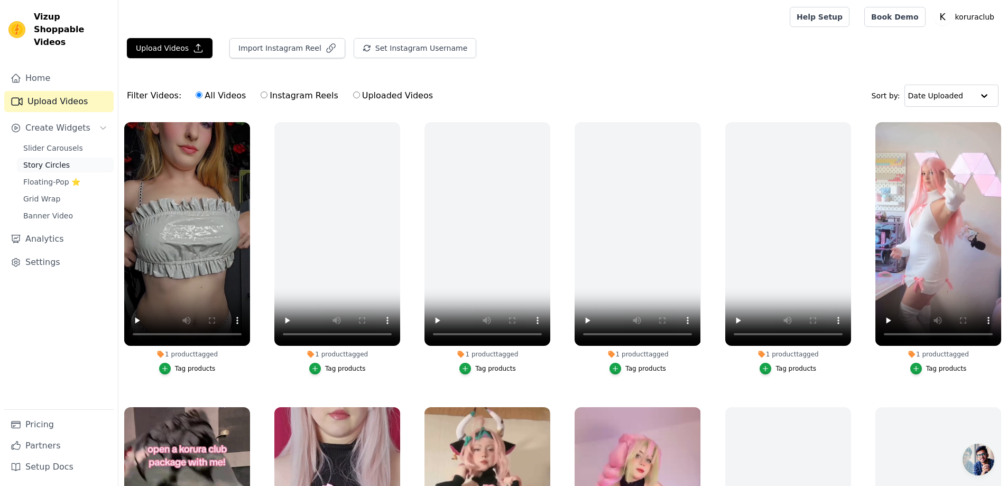
click at [66, 160] on span "Story Circles" at bounding box center [46, 165] width 47 height 11
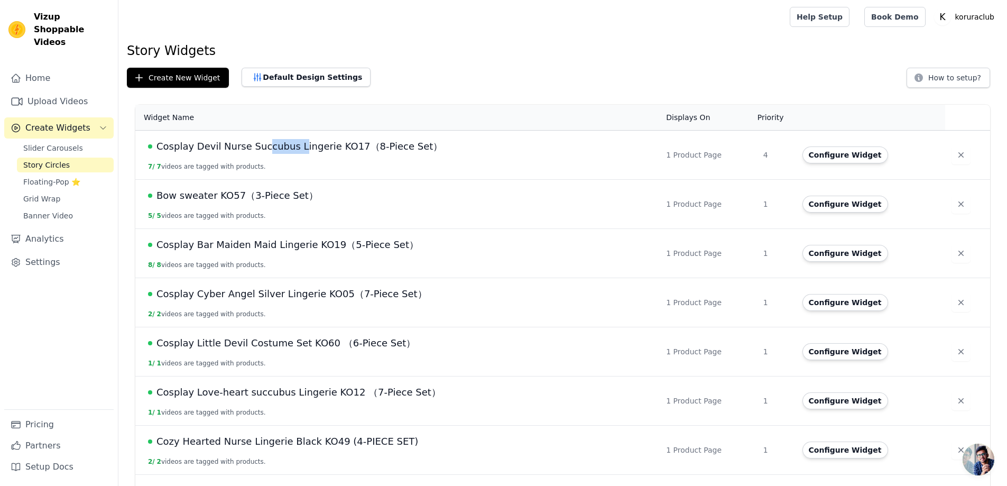
drag, startPoint x: 267, startPoint y: 146, endPoint x: 302, endPoint y: 132, distance: 37.0
click at [302, 132] on td "Cosplay Devil Nurse Succubus Lingerie KO17（8-Piece Set） 7 / 7 videos are tagged…" at bounding box center [397, 155] width 524 height 49
click at [423, 87] on div "Create New Widget Default Design Settings How to setup?" at bounding box center [562, 78] width 871 height 20
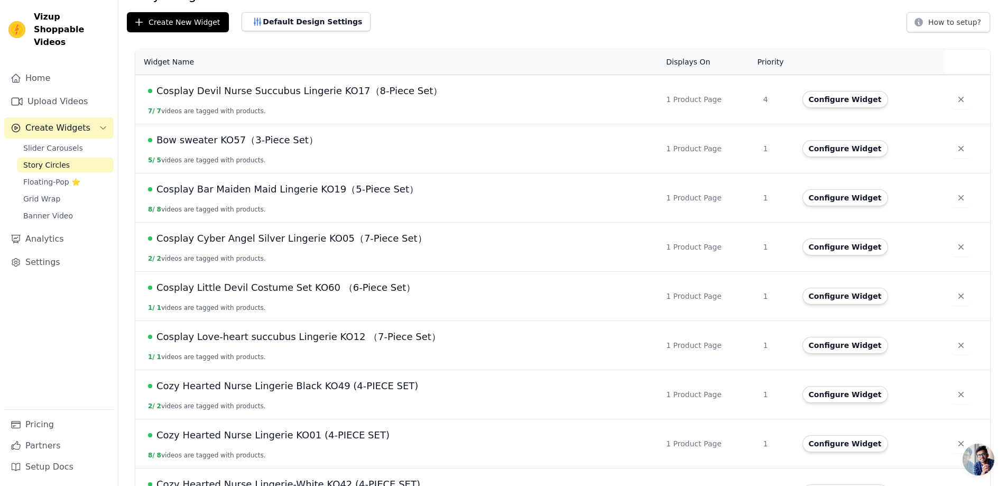
scroll to position [211, 0]
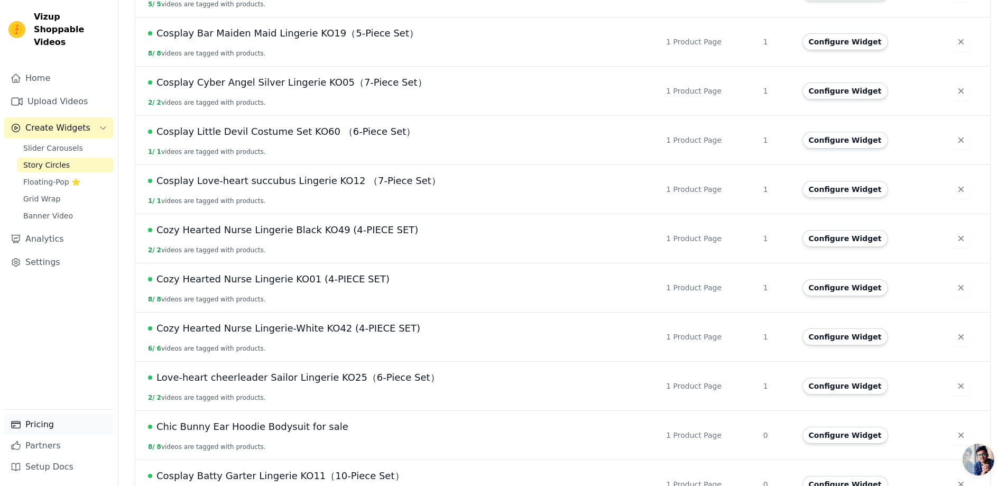
click at [61, 433] on link "Pricing" at bounding box center [58, 424] width 109 height 21
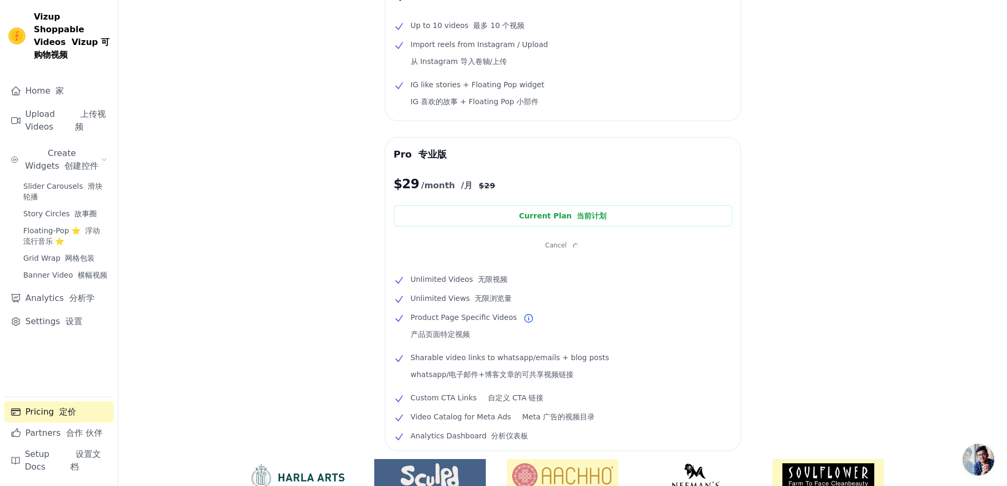
scroll to position [219, 0]
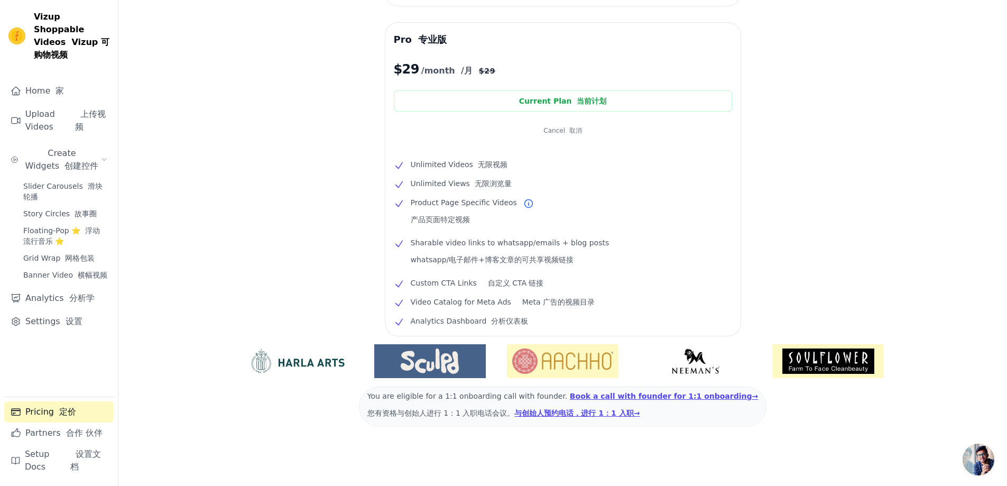
drag, startPoint x: 348, startPoint y: 291, endPoint x: 275, endPoint y: 245, distance: 86.4
click at [275, 246] on div "Free 自由 $0 /month /月 Up to 10 videos 最多 10 个视频 Import reels from Instagram / Up…" at bounding box center [562, 156] width 888 height 657
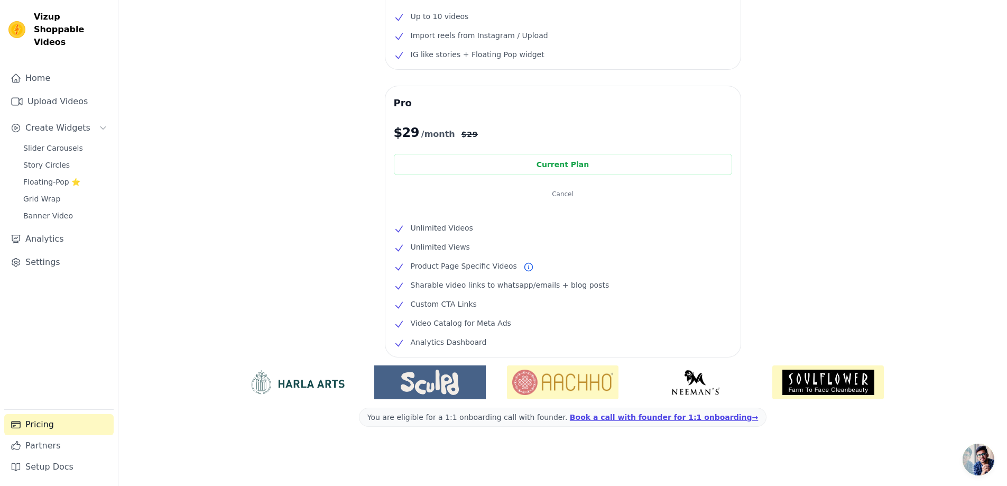
scroll to position [113, 0]
